Goal: Task Accomplishment & Management: Manage account settings

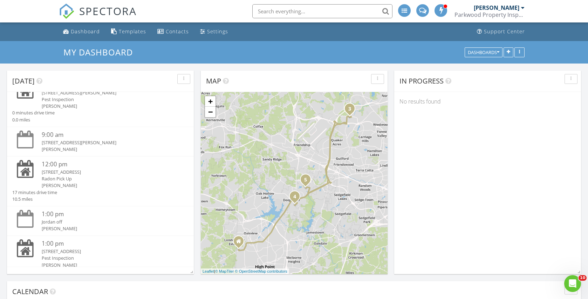
click at [85, 170] on div "7830 Woodpark Dr, High Point, NC 27265" at bounding box center [108, 172] width 132 height 7
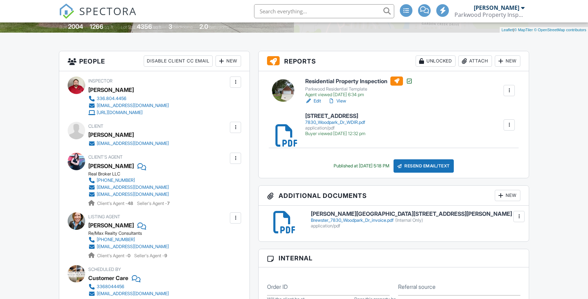
click at [507, 197] on div "New" at bounding box center [508, 195] width 26 height 11
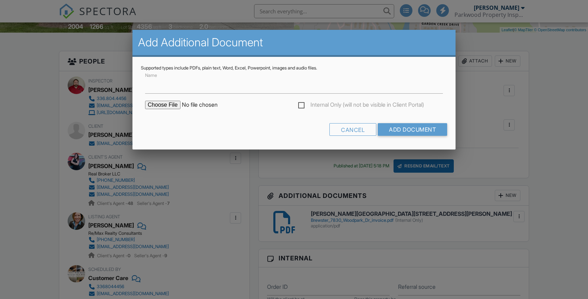
click at [171, 104] on input "file" at bounding box center [204, 105] width 119 height 8
type input "C:\fakepath\7830 Woodpark Dr.pdf"
click at [413, 131] on input "Add Document" at bounding box center [412, 129] width 69 height 13
